Goal: Information Seeking & Learning: Learn about a topic

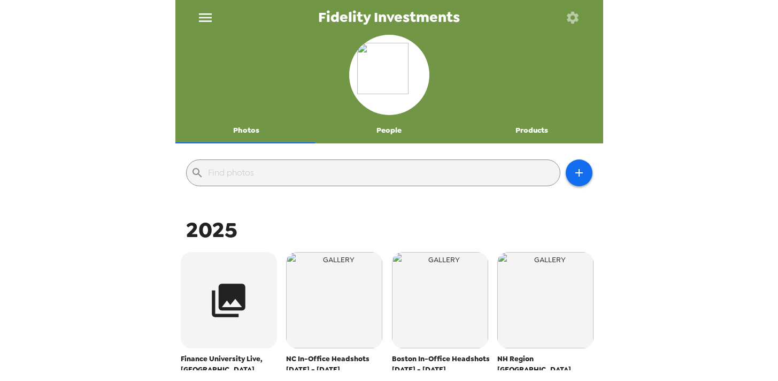
scroll to position [38, 0]
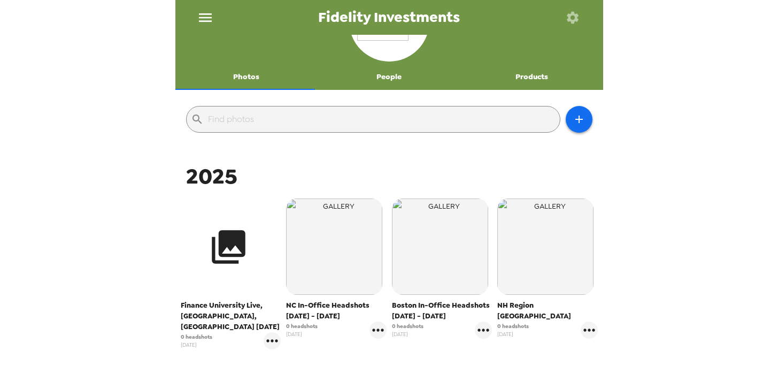
scroll to position [67, 0]
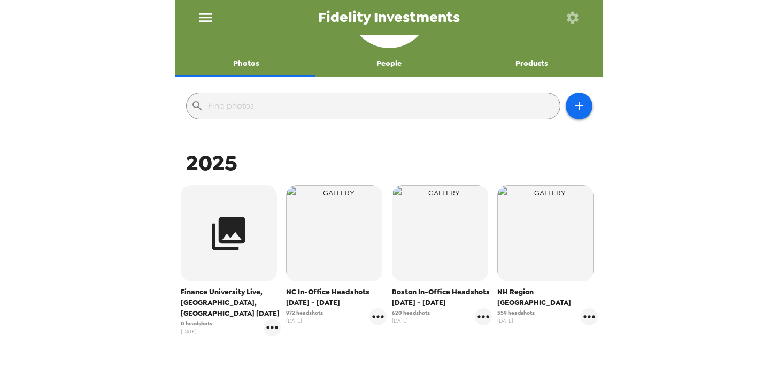
click at [299, 293] on span "NC In-Office Headshots [DATE] - [DATE]" at bounding box center [336, 296] width 100 height 21
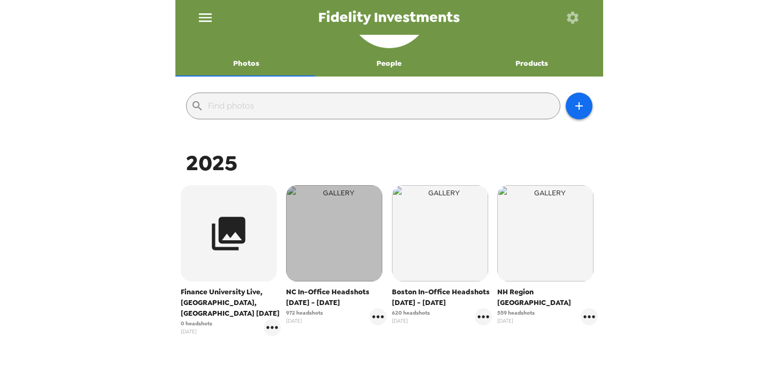
click at [307, 260] on img "button" at bounding box center [334, 233] width 96 height 96
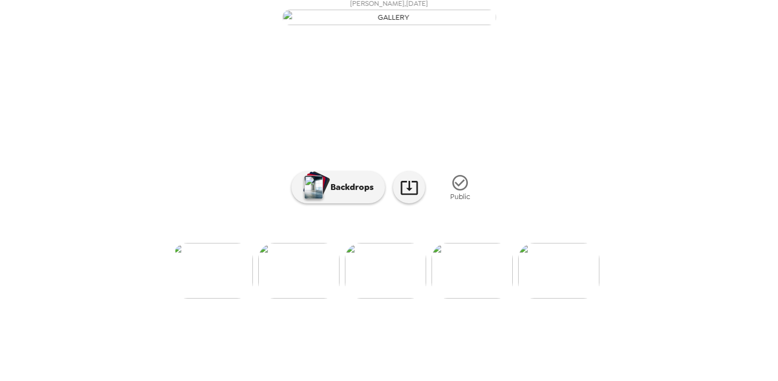
scroll to position [0, 1269]
click at [406, 287] on img at bounding box center [418, 271] width 81 height 56
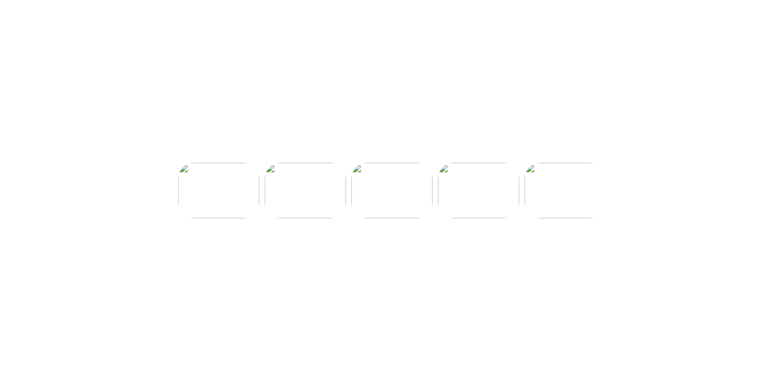
scroll to position [0, 1299]
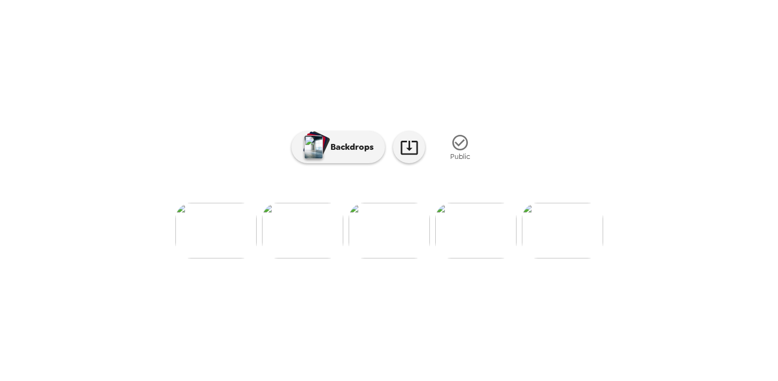
click at [548, 258] on img at bounding box center [562, 231] width 81 height 56
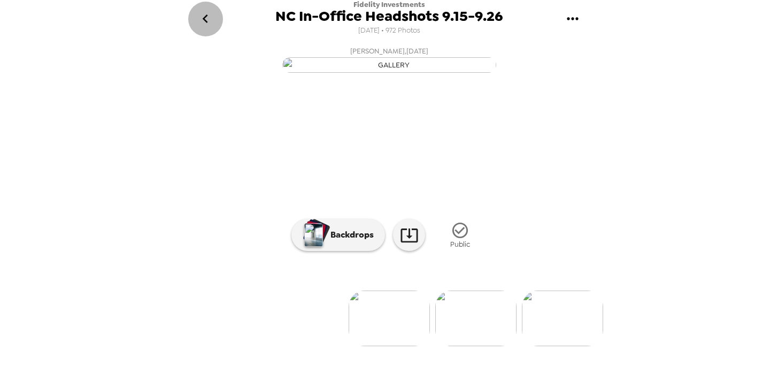
click at [206, 16] on icon "go back" at bounding box center [205, 18] width 5 height 9
